Goal: Navigation & Orientation: Find specific page/section

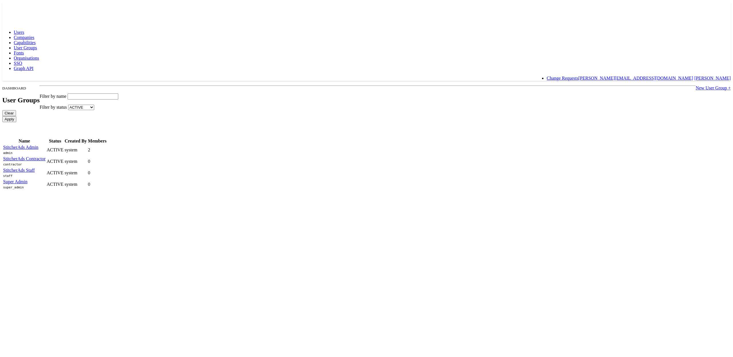
click at [24, 30] on span "Users" at bounding box center [19, 32] width 10 height 5
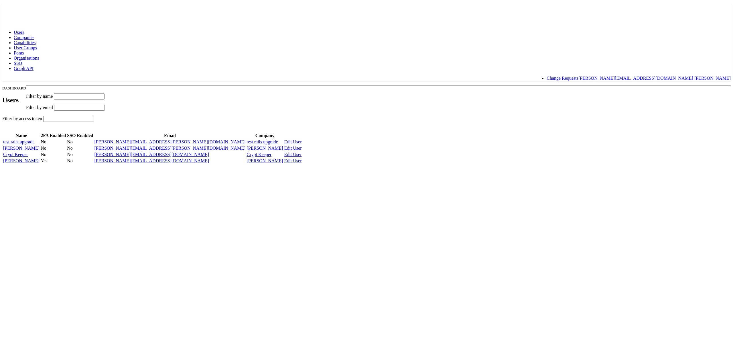
click at [34, 35] on span "Companies" at bounding box center [24, 37] width 21 height 5
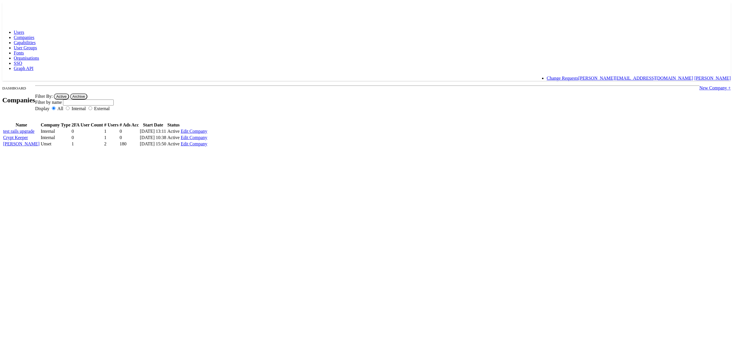
click at [24, 30] on span "Users" at bounding box center [19, 32] width 10 height 5
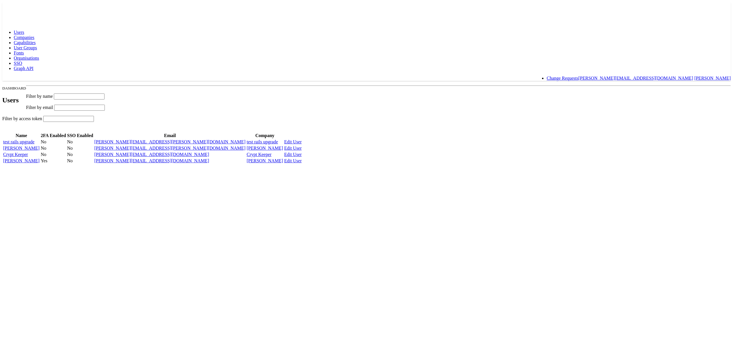
click at [34, 35] on span "Companies" at bounding box center [24, 37] width 21 height 5
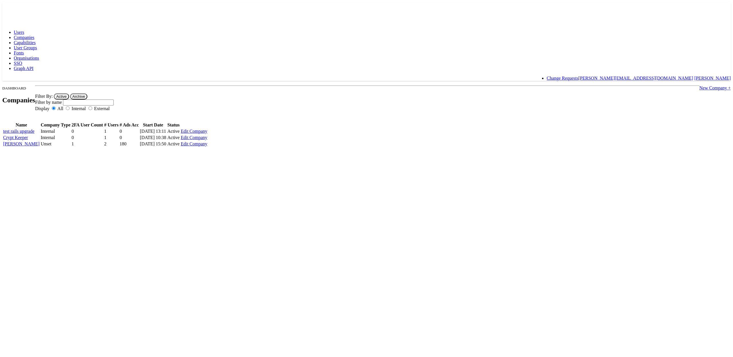
click at [40, 146] on link "[PERSON_NAME]" at bounding box center [21, 143] width 36 height 5
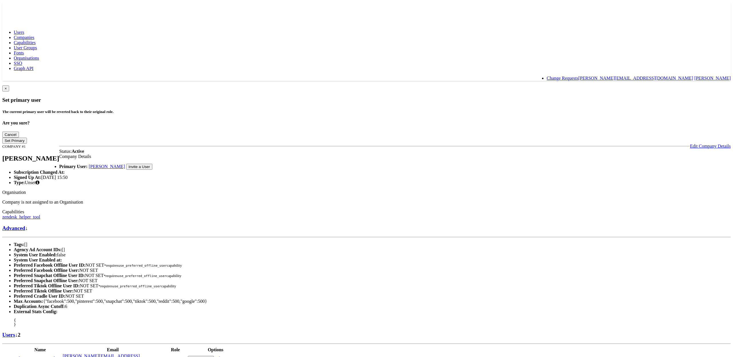
click at [15, 331] on link "Users" at bounding box center [8, 334] width 13 height 6
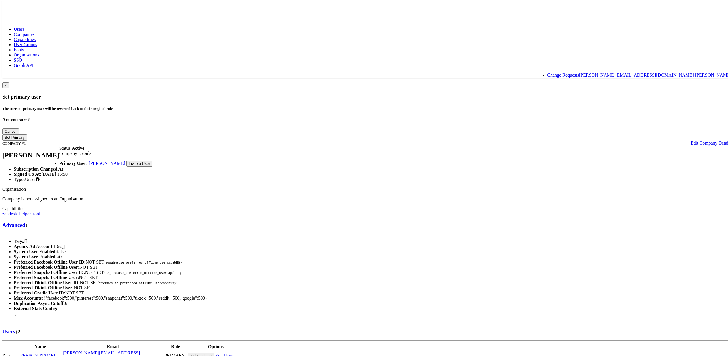
scroll to position [37, 0]
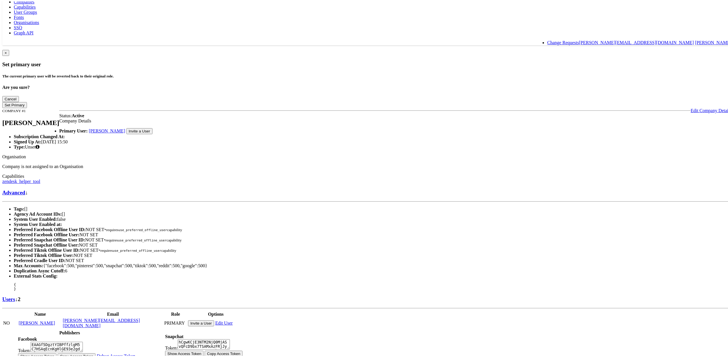
click at [25, 188] on link "Advanced" at bounding box center [13, 191] width 23 height 6
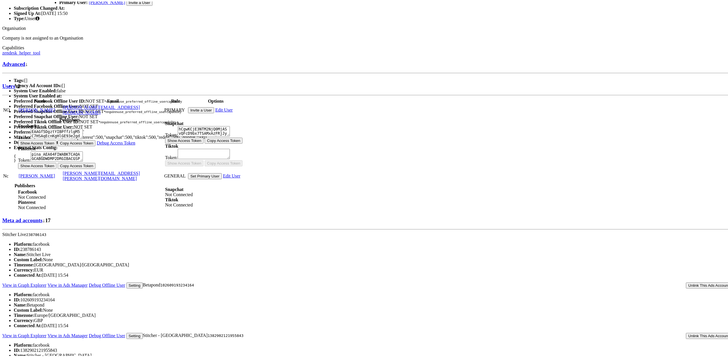
scroll to position [0, 0]
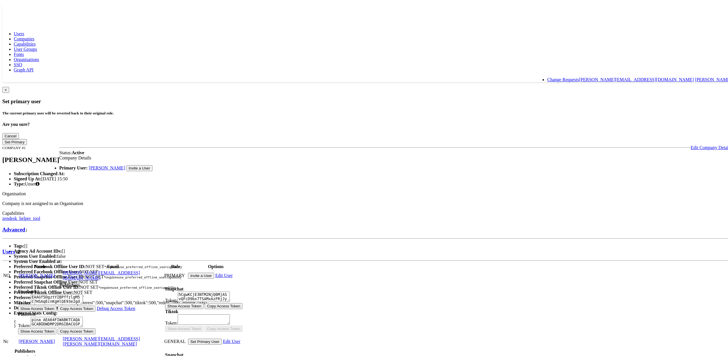
click at [36, 40] on span "Capabilities" at bounding box center [25, 42] width 22 height 5
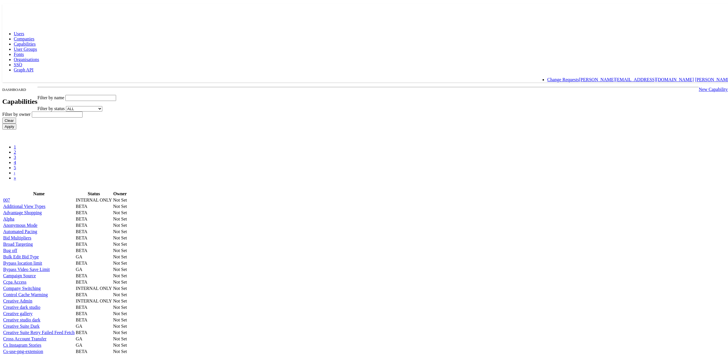
click at [34, 35] on span "Companies" at bounding box center [24, 37] width 21 height 5
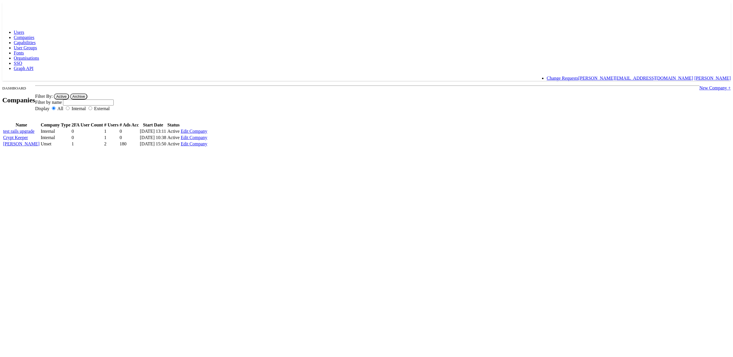
click at [24, 30] on span "Users" at bounding box center [19, 32] width 10 height 5
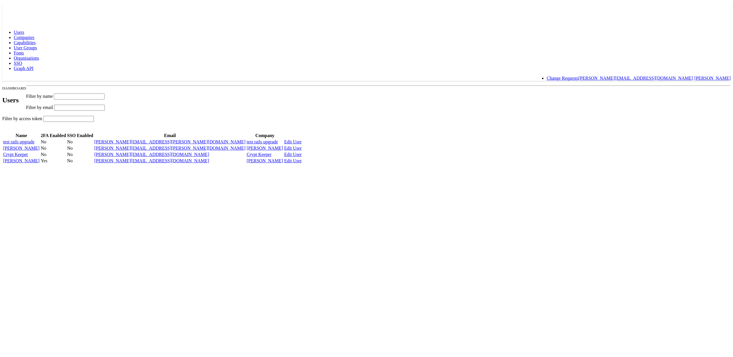
click at [39, 56] on span "Organisations" at bounding box center [26, 58] width 25 height 5
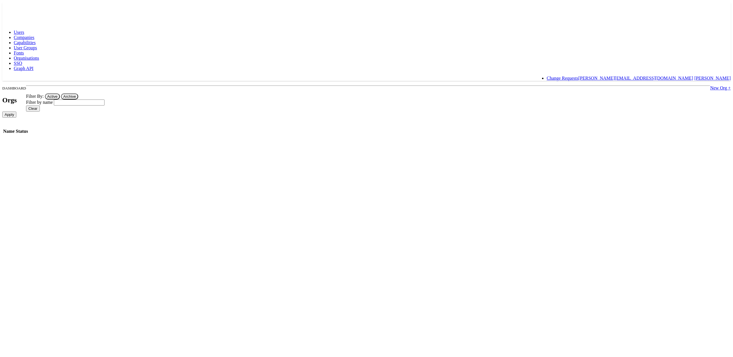
click at [22, 61] on span "SSO" at bounding box center [18, 63] width 8 height 5
click at [24, 50] on span "Fonts" at bounding box center [19, 52] width 10 height 5
